Goal: Navigation & Orientation: Find specific page/section

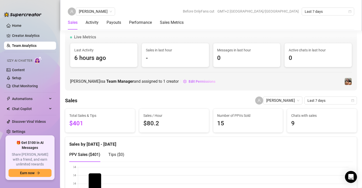
scroll to position [793, 0]
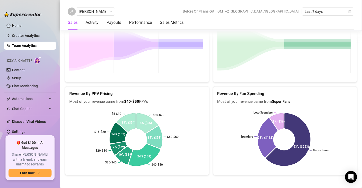
click at [73, 23] on div "Sales" at bounding box center [73, 23] width 10 height 6
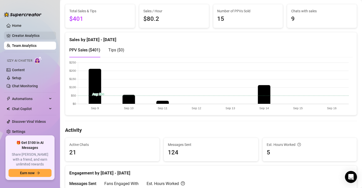
scroll to position [63, 0]
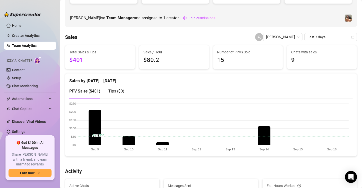
click at [30, 44] on link "Team Analytics" at bounding box center [24, 46] width 25 height 4
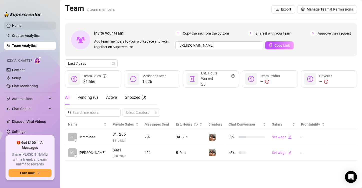
click at [22, 27] on link "Home" at bounding box center [17, 26] width 10 height 4
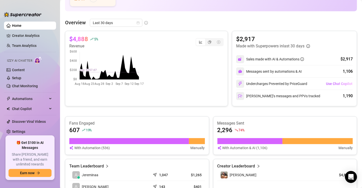
scroll to position [94, 0]
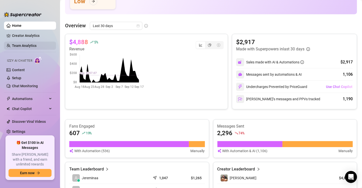
click at [30, 44] on link "Team Analytics" at bounding box center [24, 46] width 25 height 4
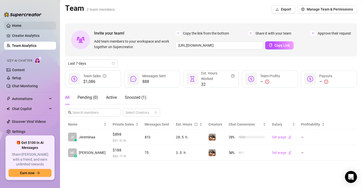
click at [22, 28] on link "Home" at bounding box center [17, 26] width 10 height 4
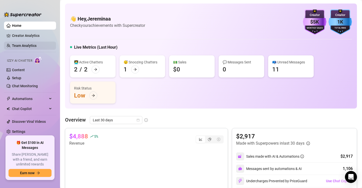
click at [26, 47] on link "Team Analytics" at bounding box center [24, 46] width 25 height 4
